Goal: Check status

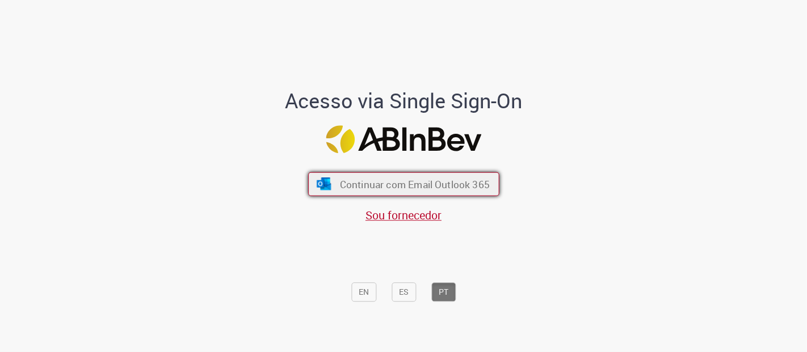
click at [441, 183] on span "Continuar com Email Outlook 365" at bounding box center [414, 184] width 150 height 13
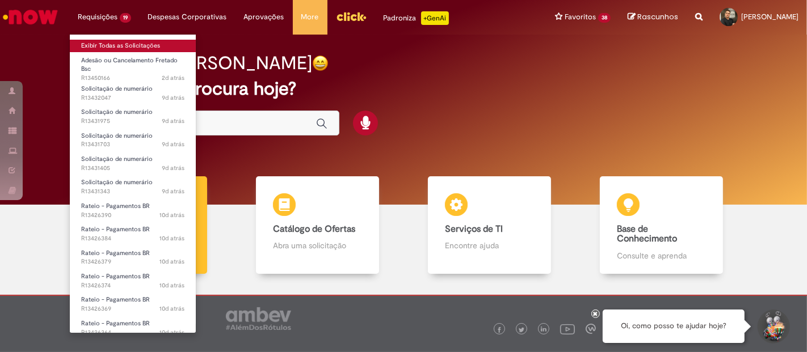
click at [124, 43] on link "Exibir Todas as Solicitações" at bounding box center [133, 46] width 126 height 12
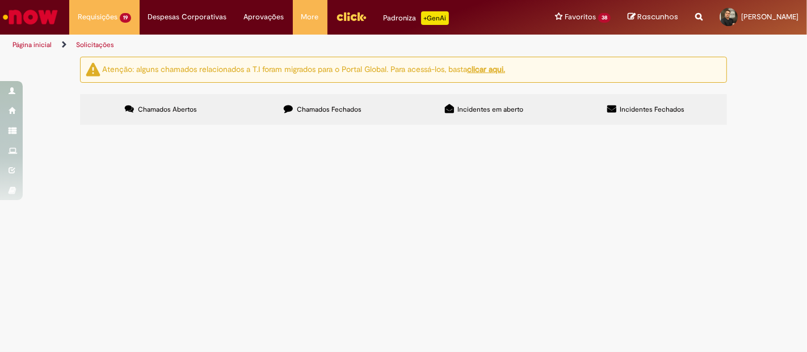
scroll to position [70, 0]
click at [0, 0] on td "Rateio - Pagamentos BR" at bounding box center [0, 0] width 0 height 0
click at [0, 0] on span "Rateio - Pagamentos BR" at bounding box center [0, 0] width 0 height 0
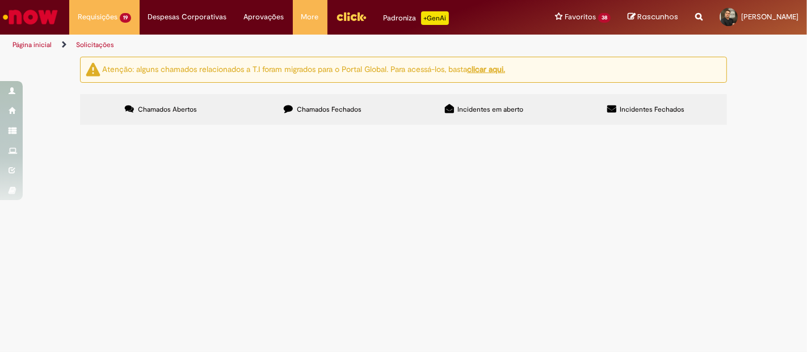
click at [0, 0] on span "Rateio - Pagamentos BR" at bounding box center [0, 0] width 0 height 0
click at [0, 0] on tbody "R13450166 Adesão ou Cancelamento Fretado Bsc Solicitação para retado Aberto R13…" at bounding box center [0, 0] width 0 height 0
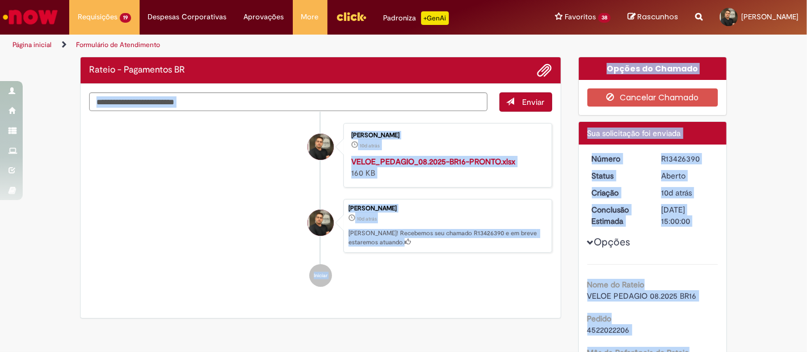
click at [231, 224] on li "Pedro Torati 10d atrás 10 dias atrás Ola! Recebemos seu chamado R13426390 e em …" at bounding box center [320, 226] width 463 height 54
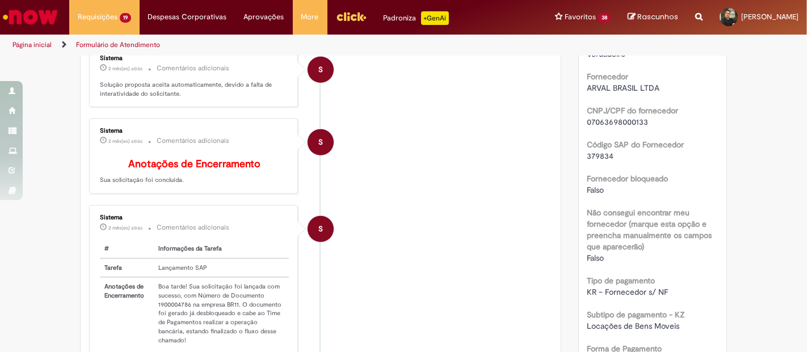
scroll to position [580, 0]
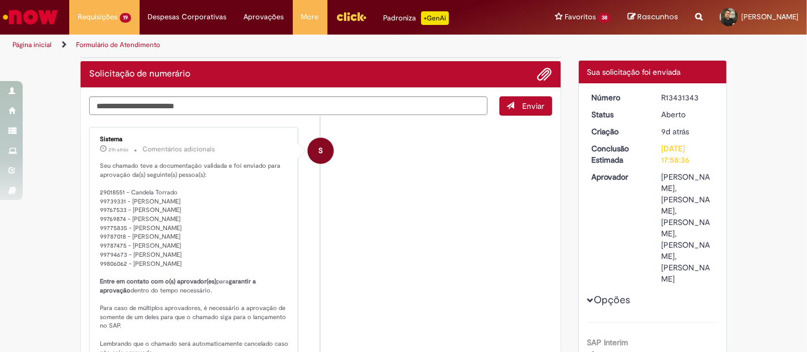
scroll to position [60, 0]
